Goal: Use online tool/utility: Utilize a website feature to perform a specific function

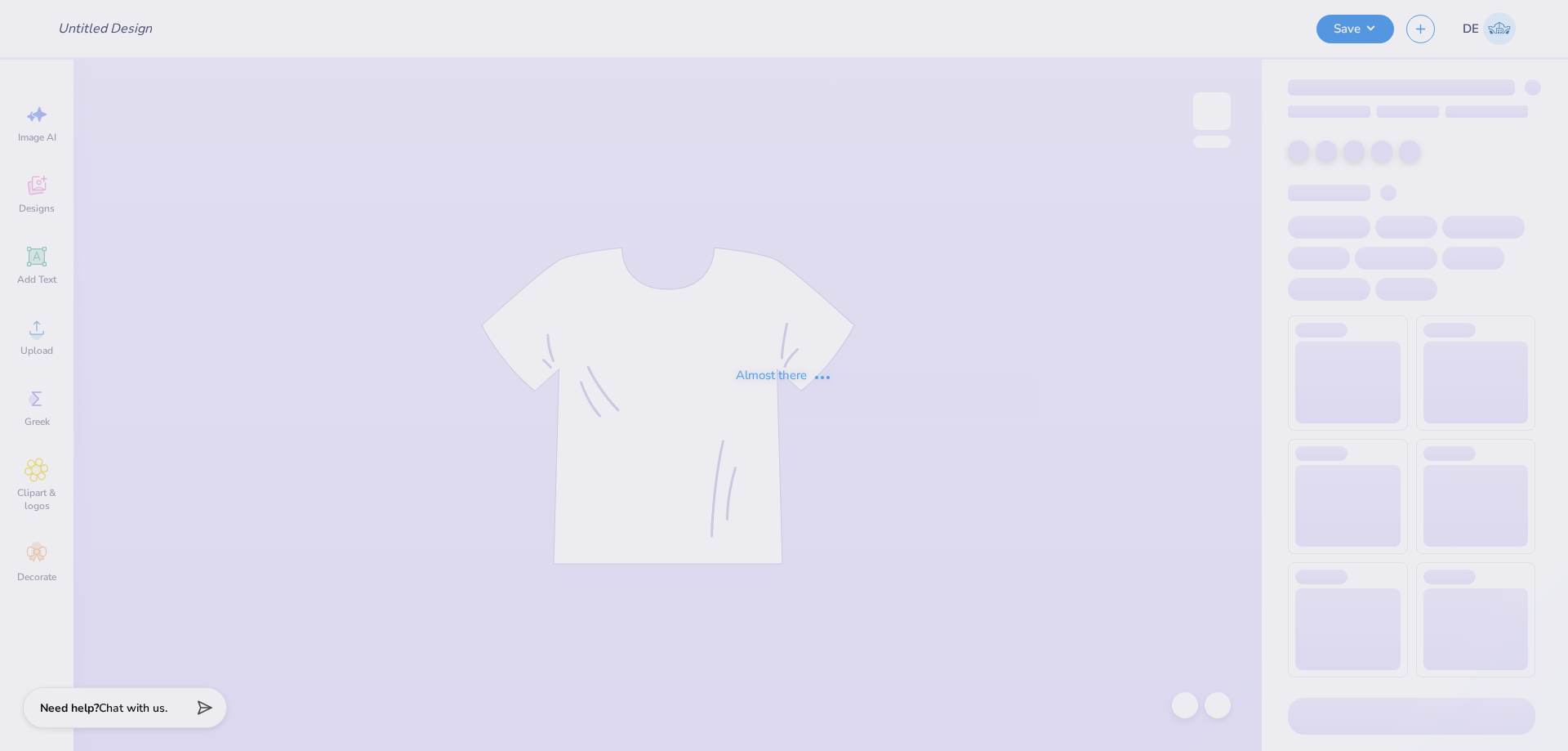
type input "Alpha Xi Delta Wedding"
type input "SAE x Pi Phi Homecoming"
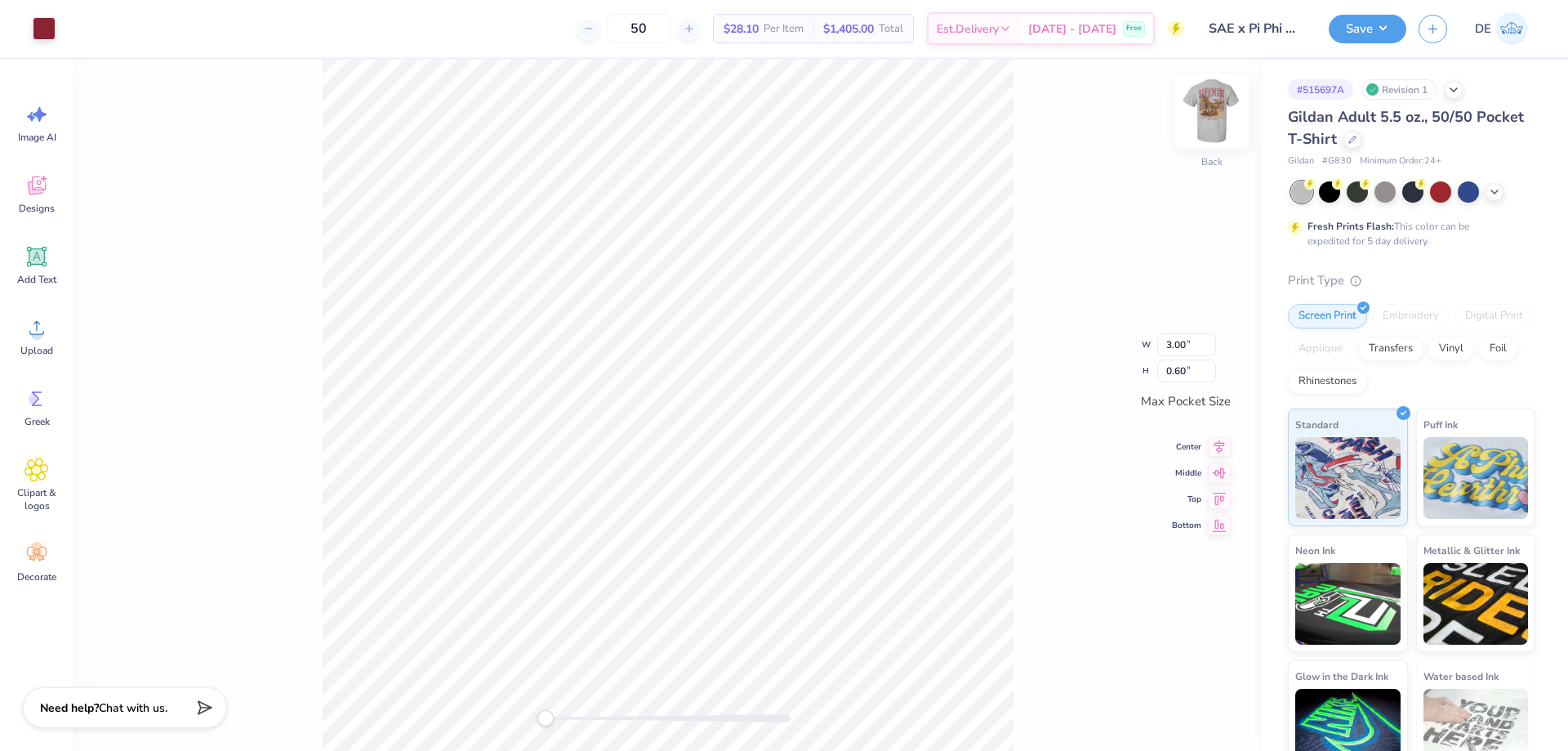
click at [1205, 109] on img at bounding box center [1211, 110] width 65 height 65
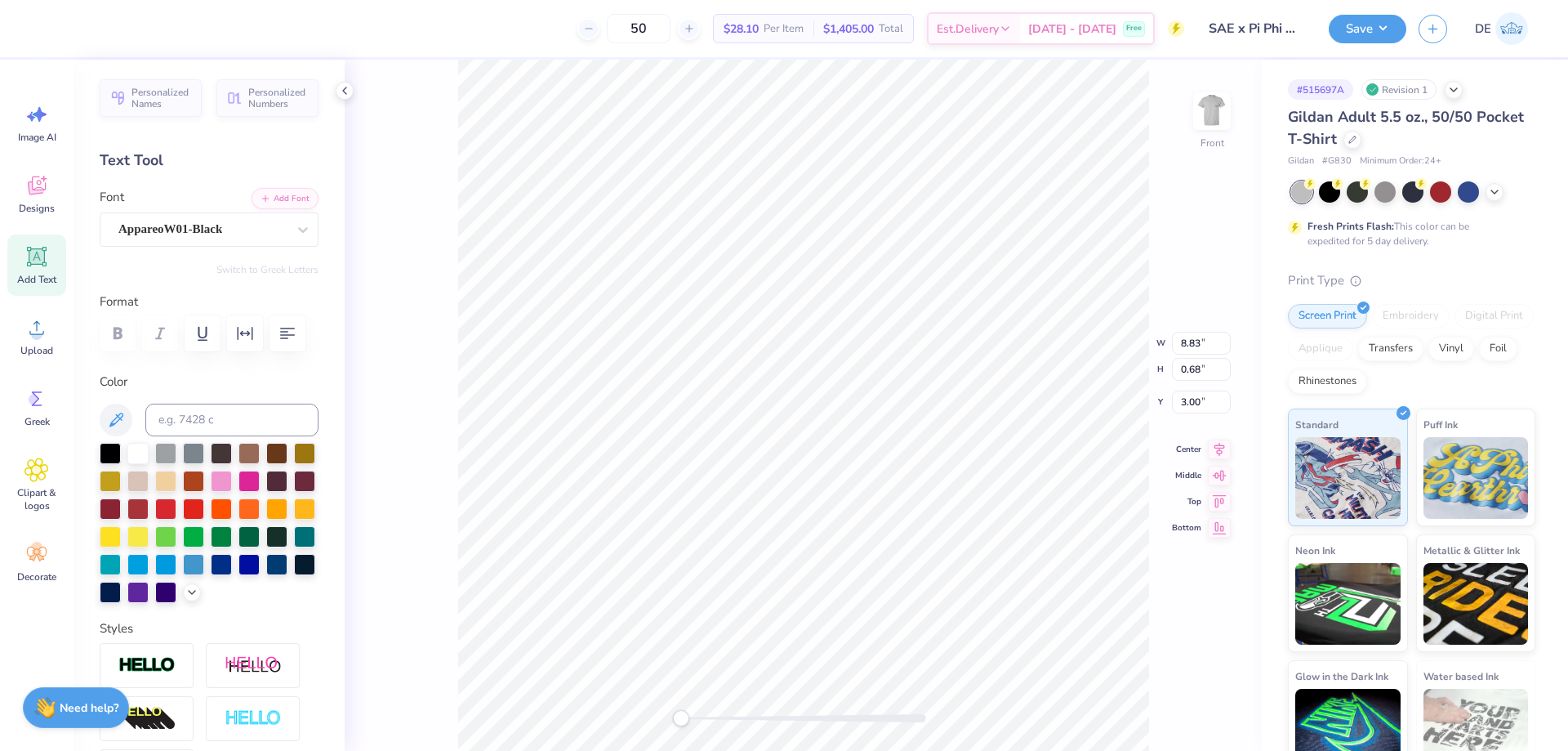
type input "8.83"
type input "0.68"
type input "3.00"
type input "11.50"
type input "13.11"
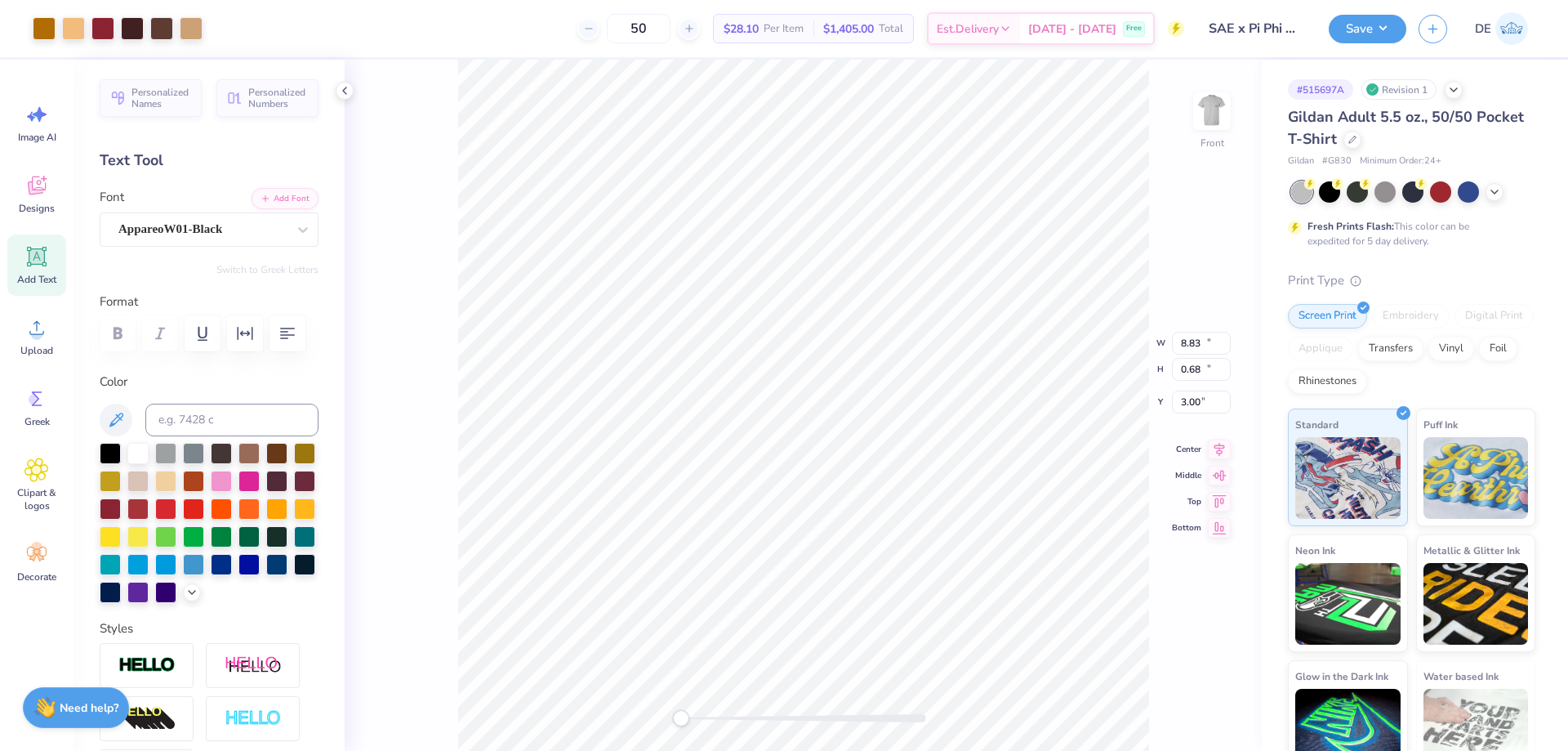
type input "3.85"
type input "11.50"
type input "13.11"
type input "3.64"
